Goal: Task Accomplishment & Management: Manage account settings

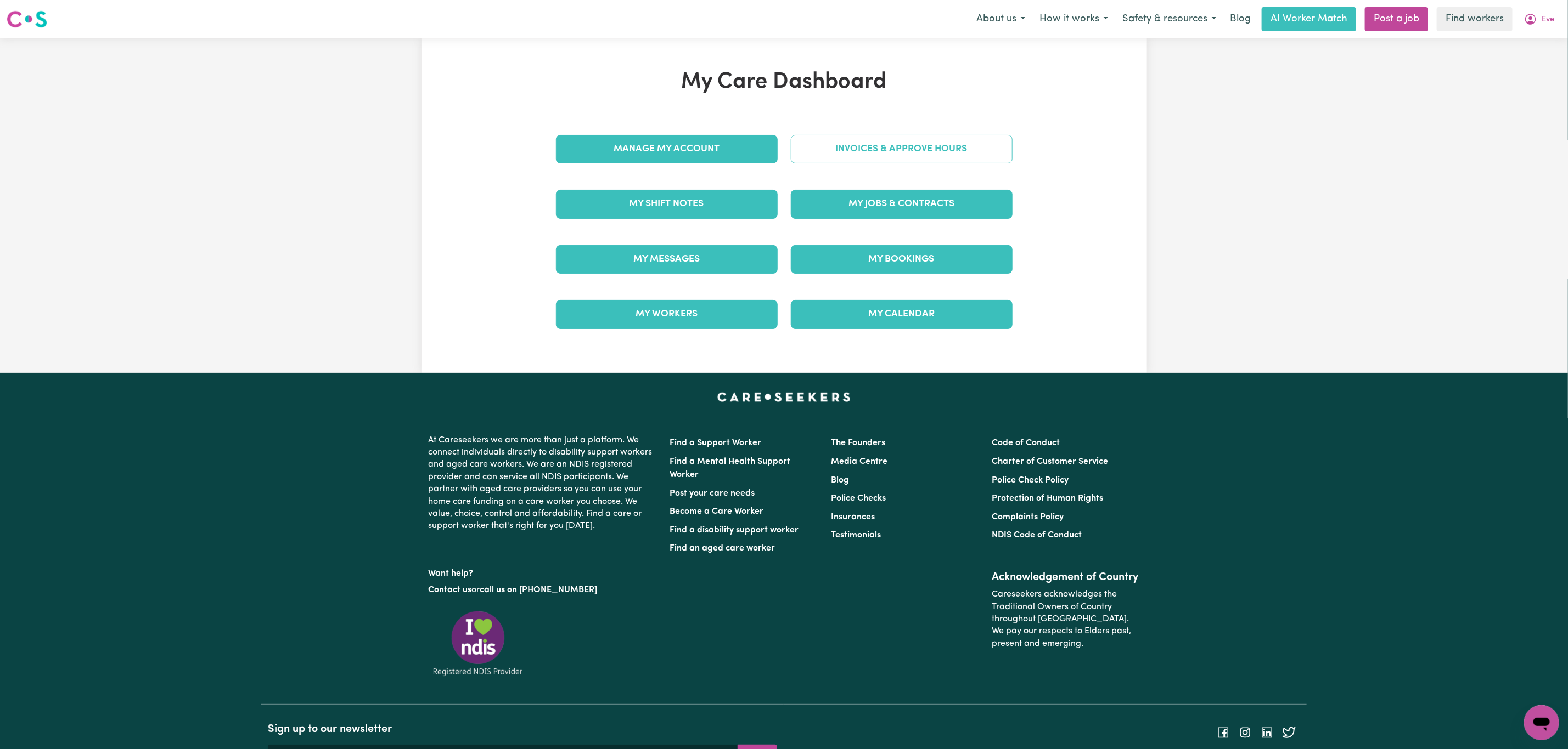
click at [914, 153] on link "Invoices & Approve Hours" at bounding box center [901, 149] width 221 height 28
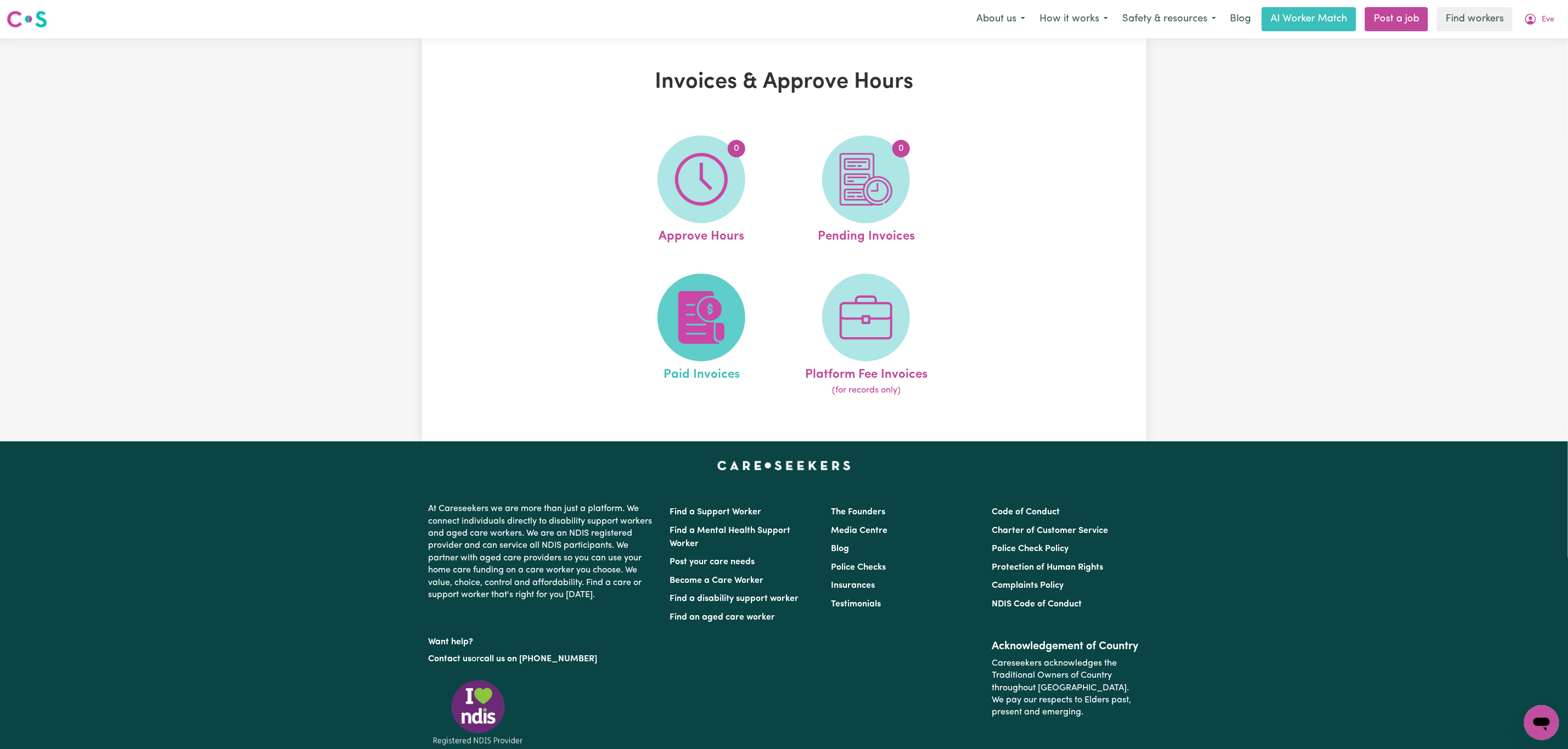
click at [695, 334] on img at bounding box center [701, 317] width 53 height 53
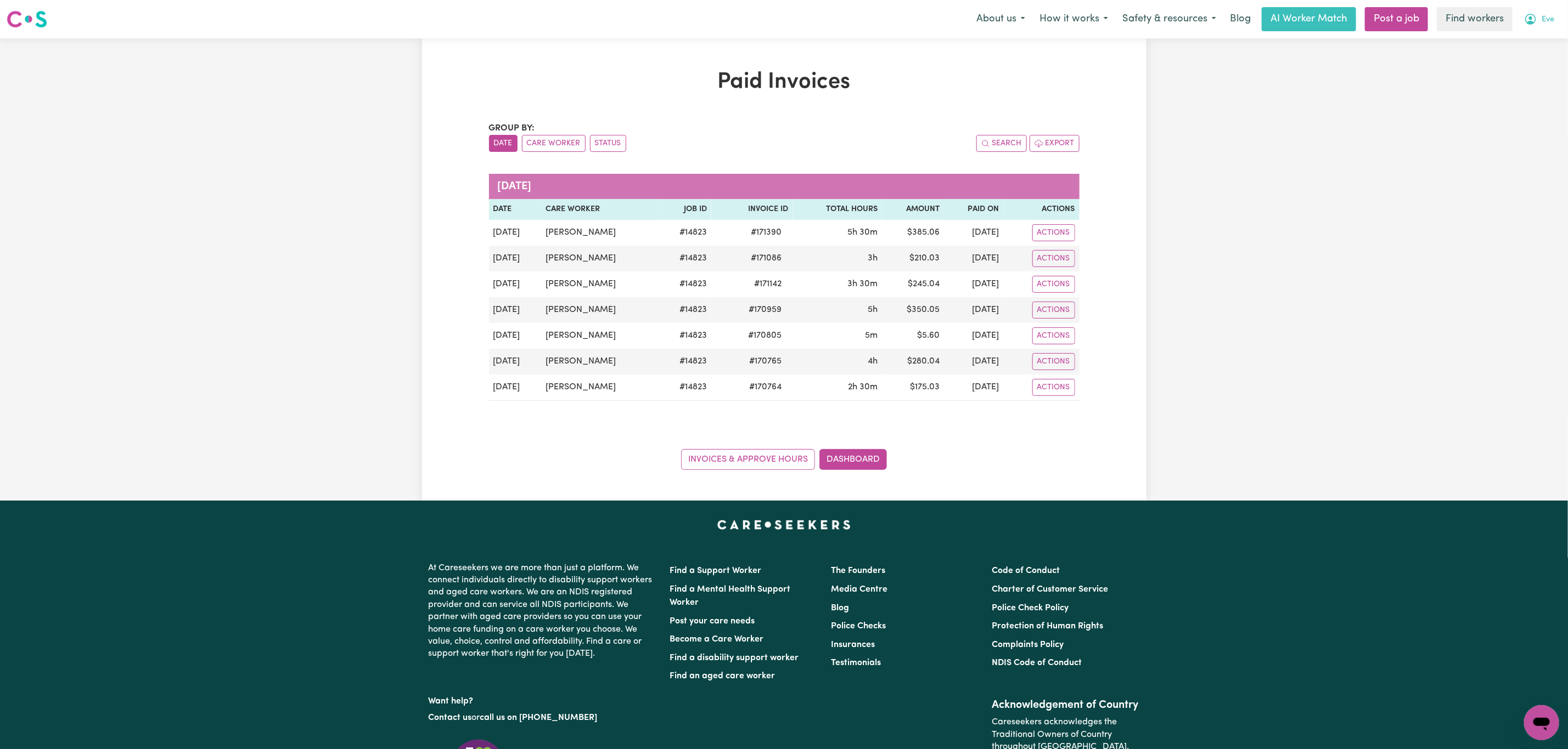
click at [1544, 15] on span "Eve" at bounding box center [1547, 20] width 13 height 12
click at [1527, 46] on link "My Dashboard" at bounding box center [1517, 43] width 87 height 21
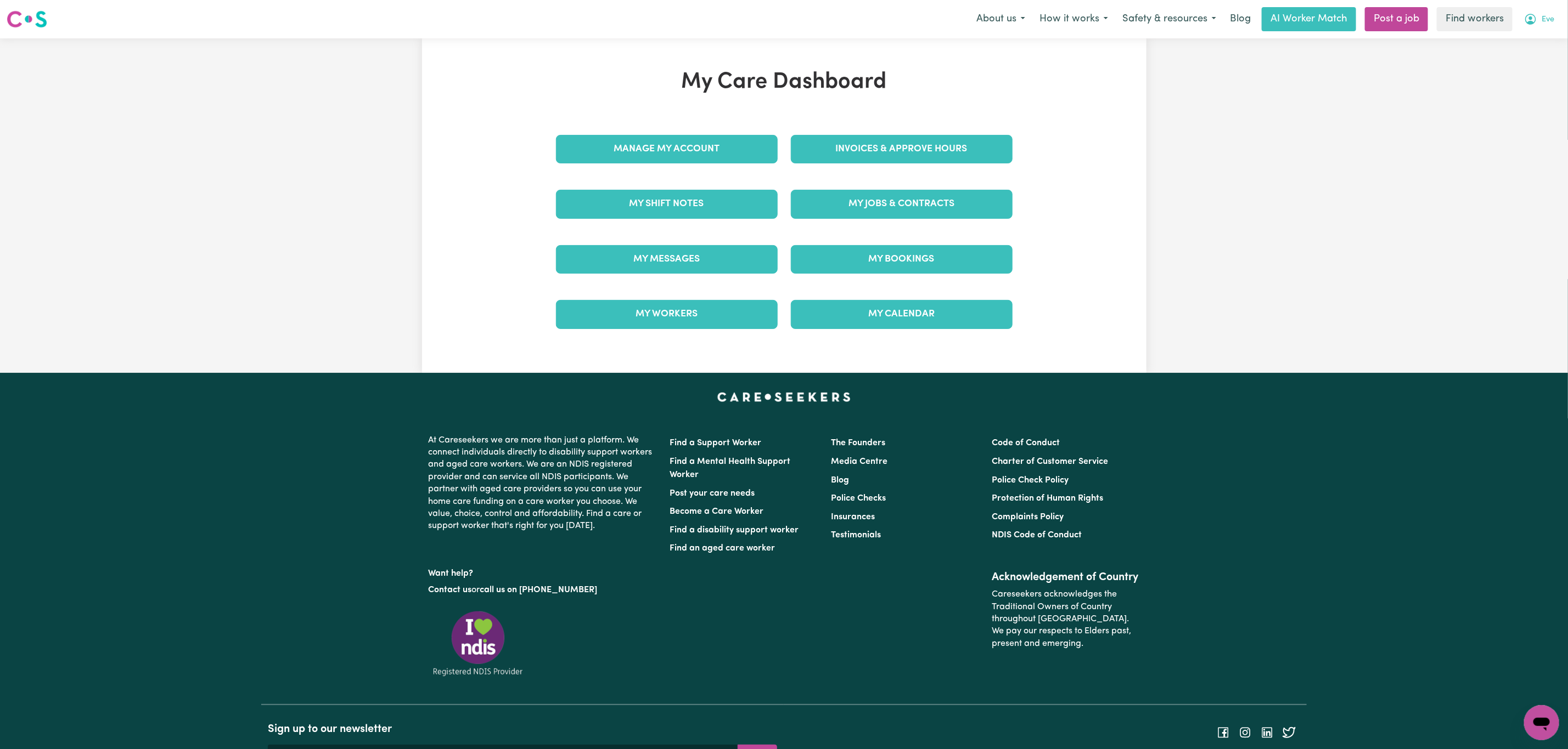
click at [1547, 15] on span "Eve" at bounding box center [1547, 20] width 13 height 12
click at [1523, 63] on link "Logout" at bounding box center [1517, 63] width 87 height 21
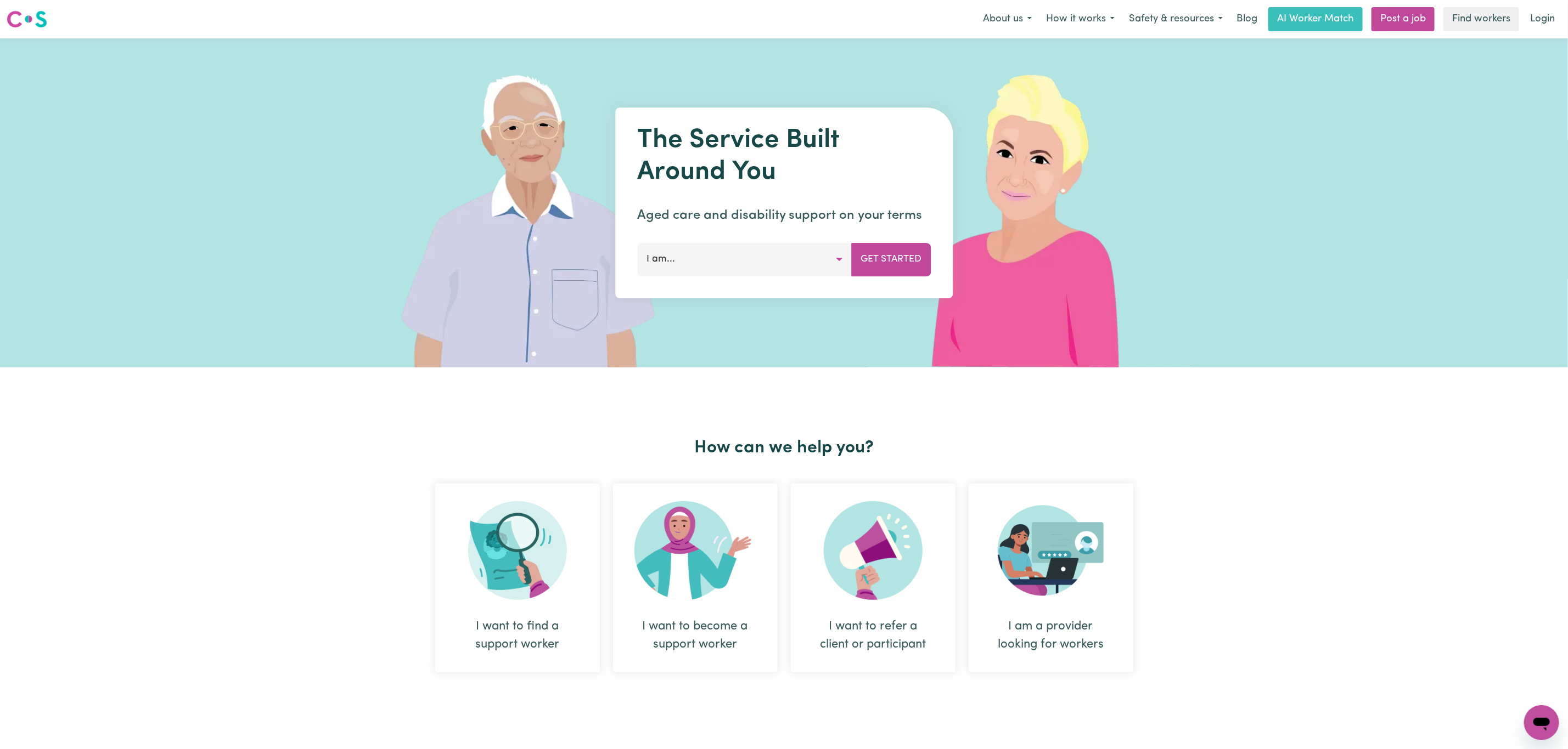
click at [1544, 20] on link "Login" at bounding box center [1542, 19] width 38 height 24
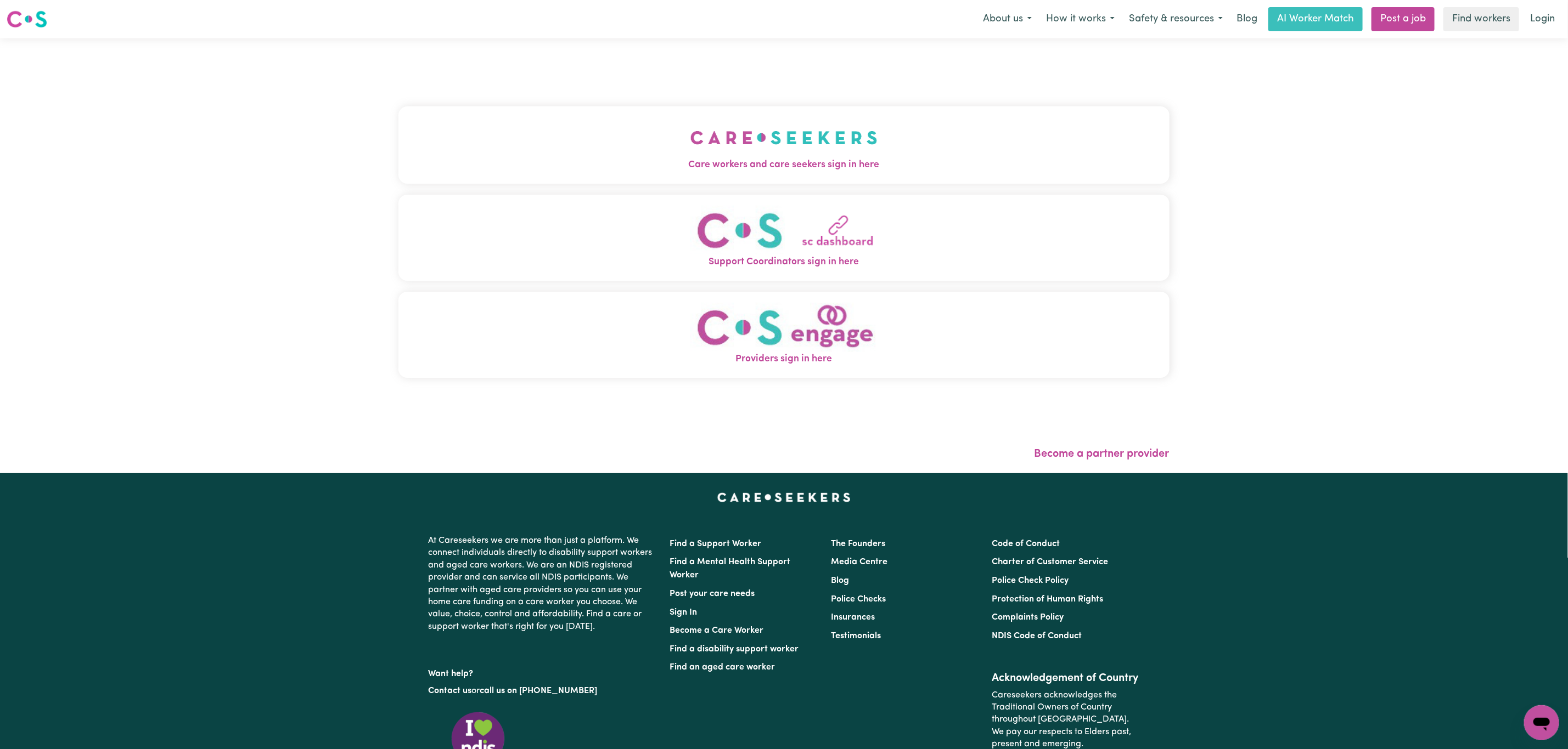
click at [485, 107] on button "Care workers and care seekers sign in here" at bounding box center [784, 145] width 771 height 77
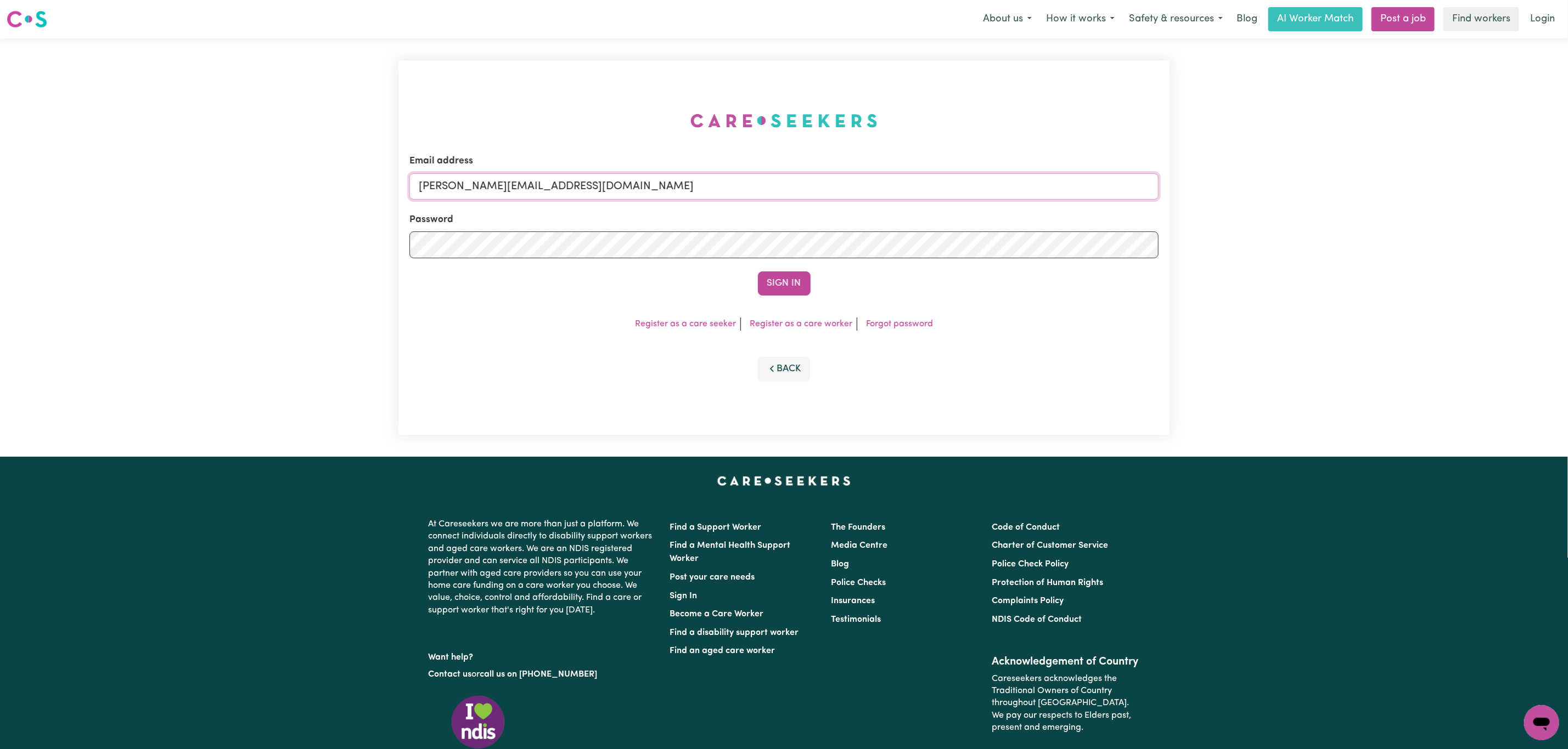
click at [530, 173] on input "[PERSON_NAME][EMAIL_ADDRESS][DOMAIN_NAME]" at bounding box center [784, 186] width 749 height 27
drag, startPoint x: 592, startPoint y: 184, endPoint x: 754, endPoint y: 179, distance: 162.1
click at [754, 179] on input "[EMAIL_ADDRESS][PERSON_NAME][DOMAIN_NAME]" at bounding box center [784, 186] width 749 height 27
type input "[EMAIL_ADDRESS][DOMAIN_NAME]"
click at [782, 282] on button "Sign In" at bounding box center [784, 283] width 53 height 24
